Goal: Task Accomplishment & Management: Use online tool/utility

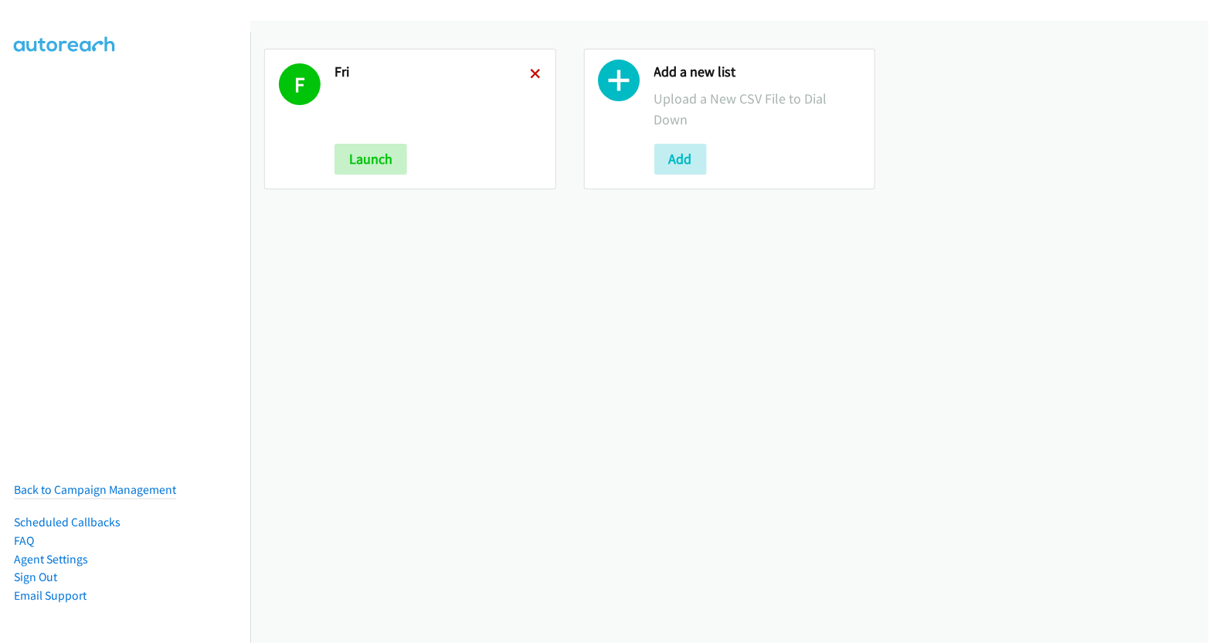
click at [534, 74] on icon at bounding box center [536, 75] width 11 height 11
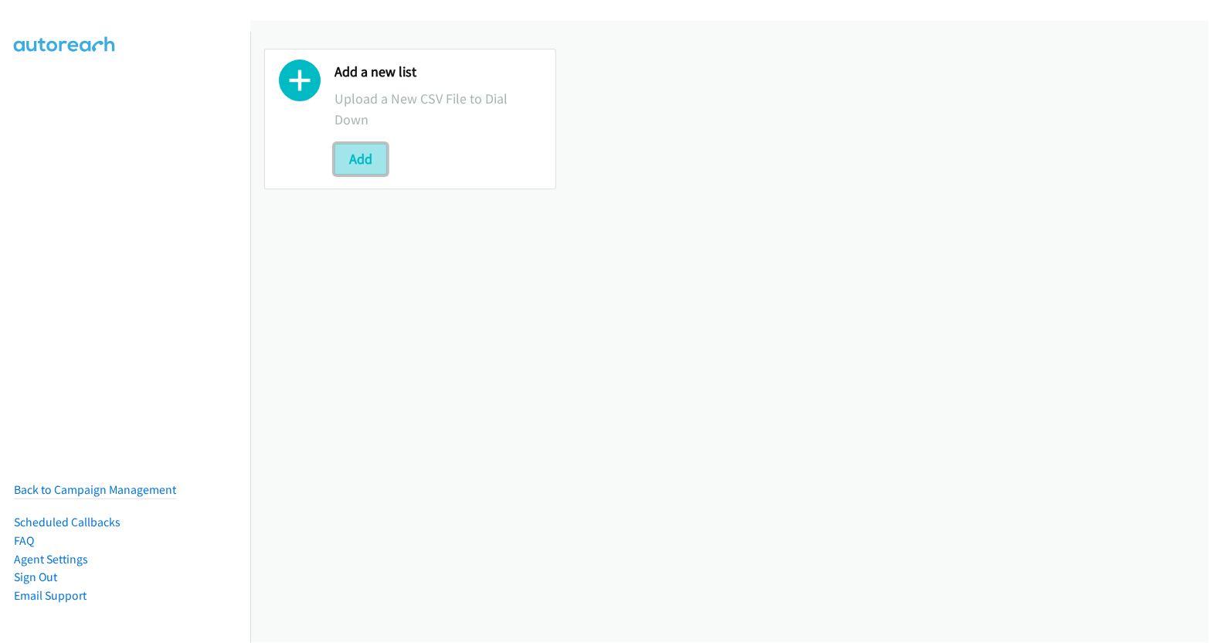
click at [366, 159] on button "Add" at bounding box center [360, 159] width 53 height 31
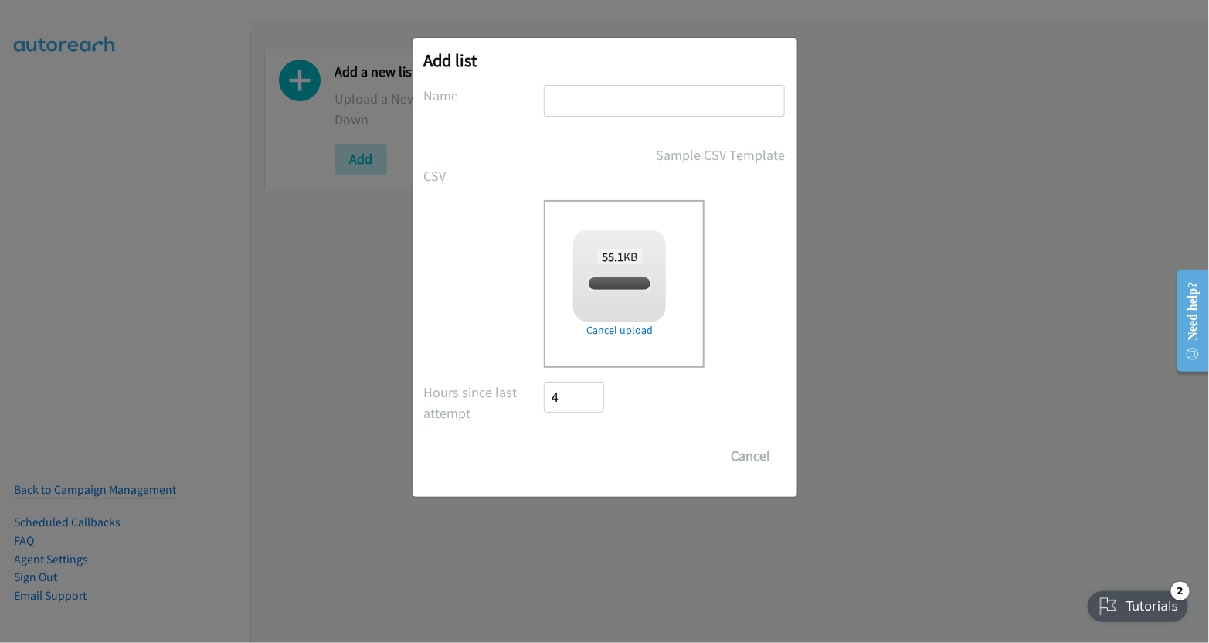
click at [625, 100] on input "text" at bounding box center [664, 101] width 241 height 32
checkbox input "true"
type input "mon"
click at [564, 456] on input "Save List" at bounding box center [584, 455] width 81 height 31
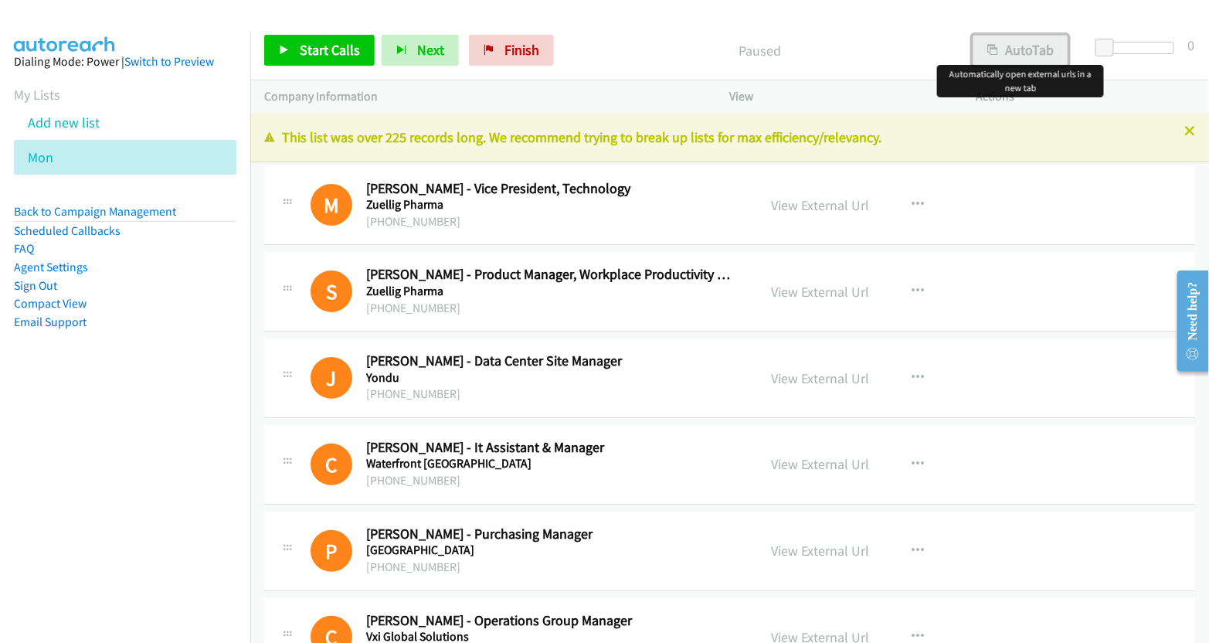
click at [1023, 46] on button "AutoTab" at bounding box center [1020, 50] width 96 height 31
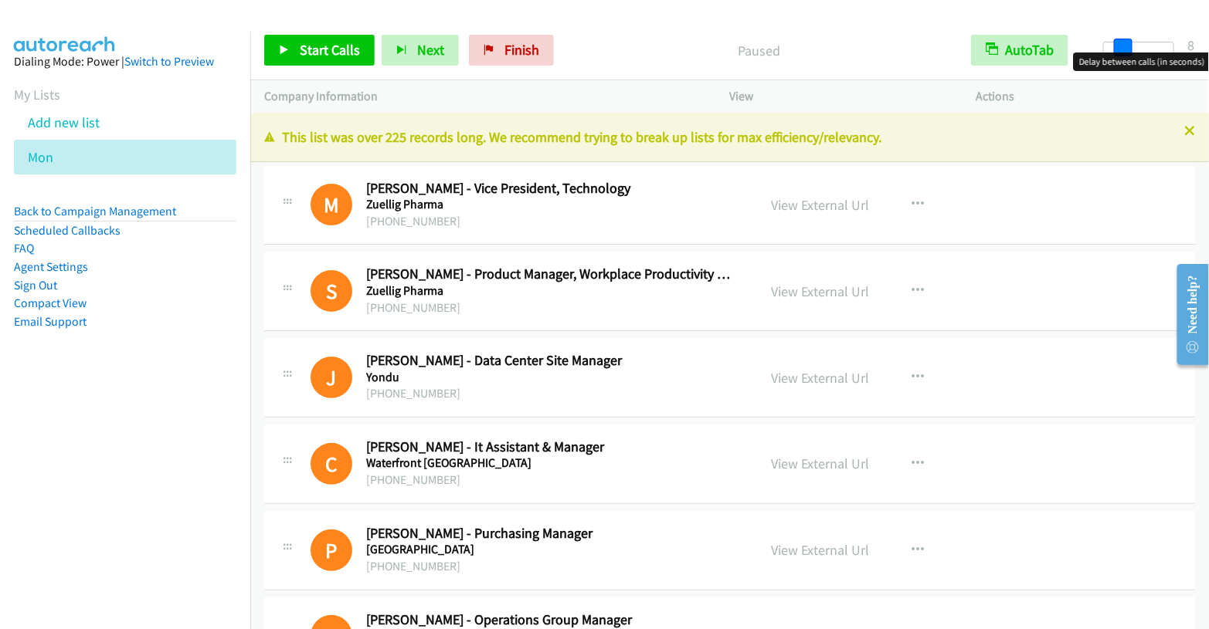
drag, startPoint x: 1102, startPoint y: 44, endPoint x: 1121, endPoint y: 49, distance: 19.1
click at [1121, 49] on span at bounding box center [1123, 48] width 19 height 19
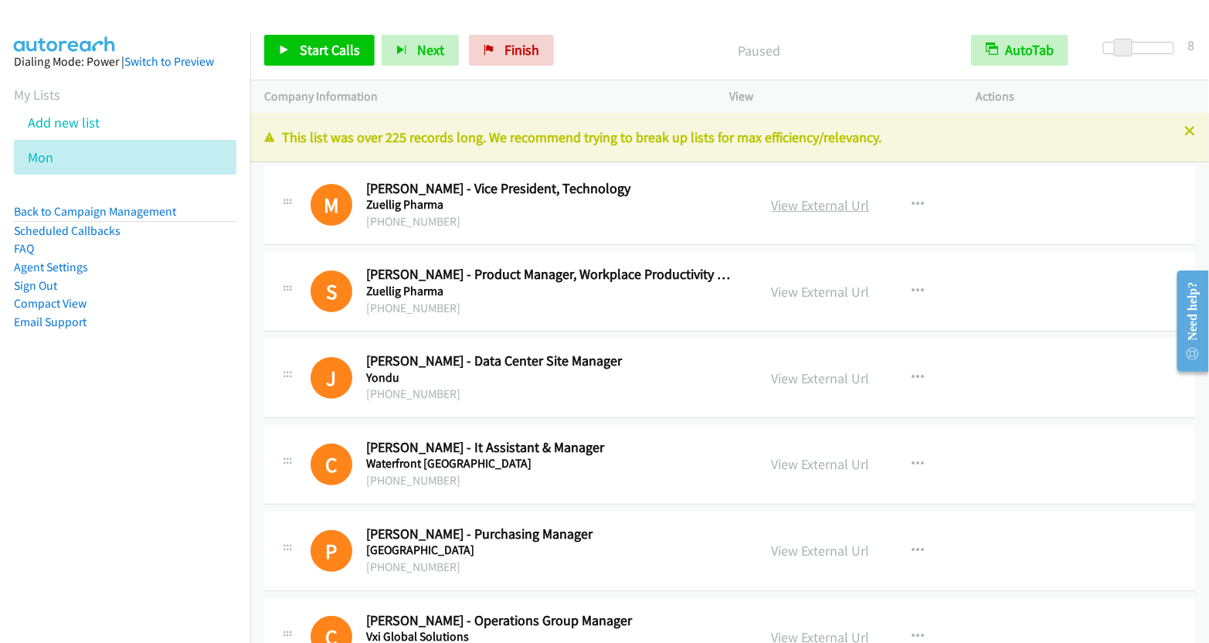
click at [825, 202] on link "View External Url" at bounding box center [821, 205] width 98 height 18
click at [323, 53] on span "Start Calls" at bounding box center [330, 50] width 60 height 18
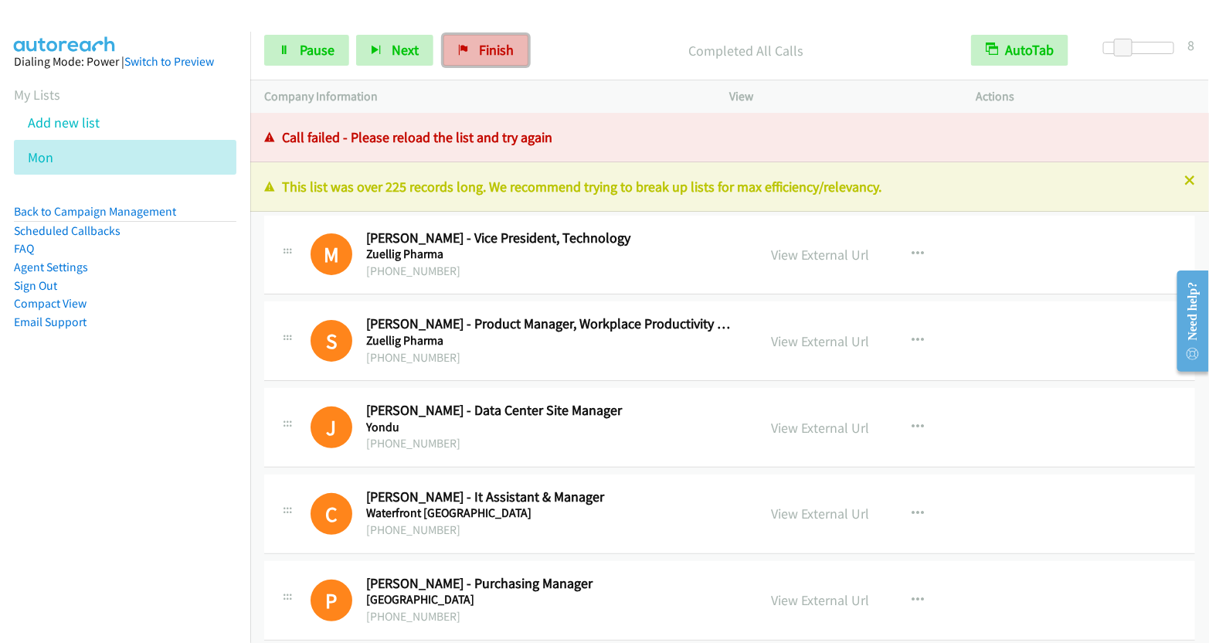
click at [511, 49] on link "Finish" at bounding box center [485, 50] width 85 height 31
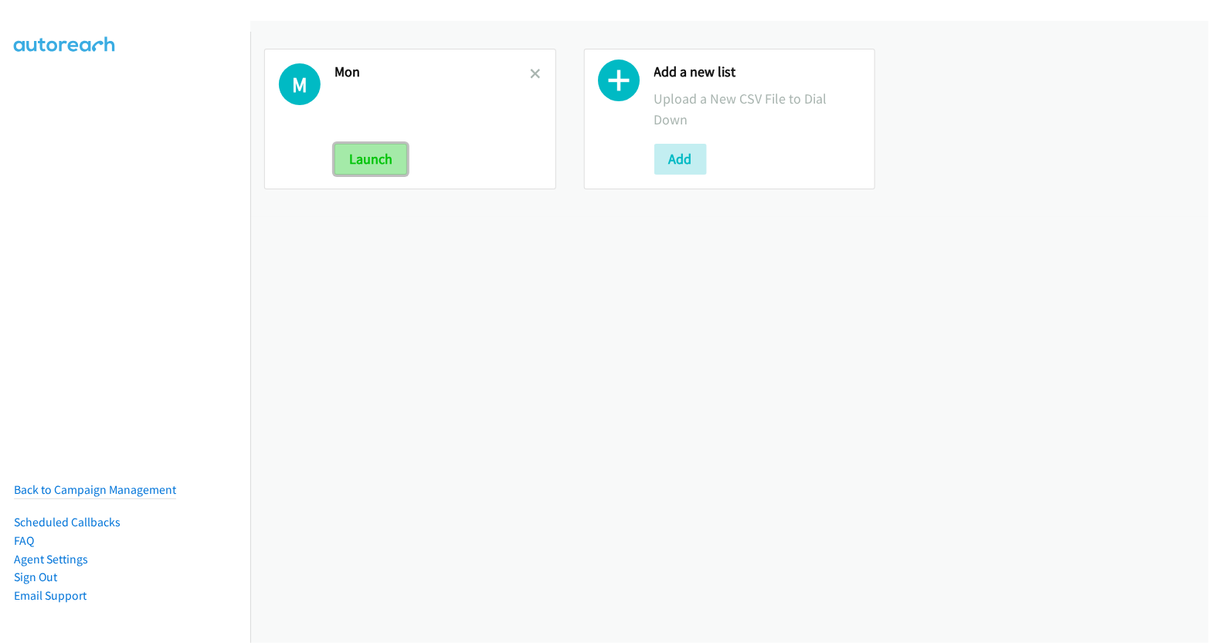
click at [361, 168] on button "Launch" at bounding box center [370, 159] width 73 height 31
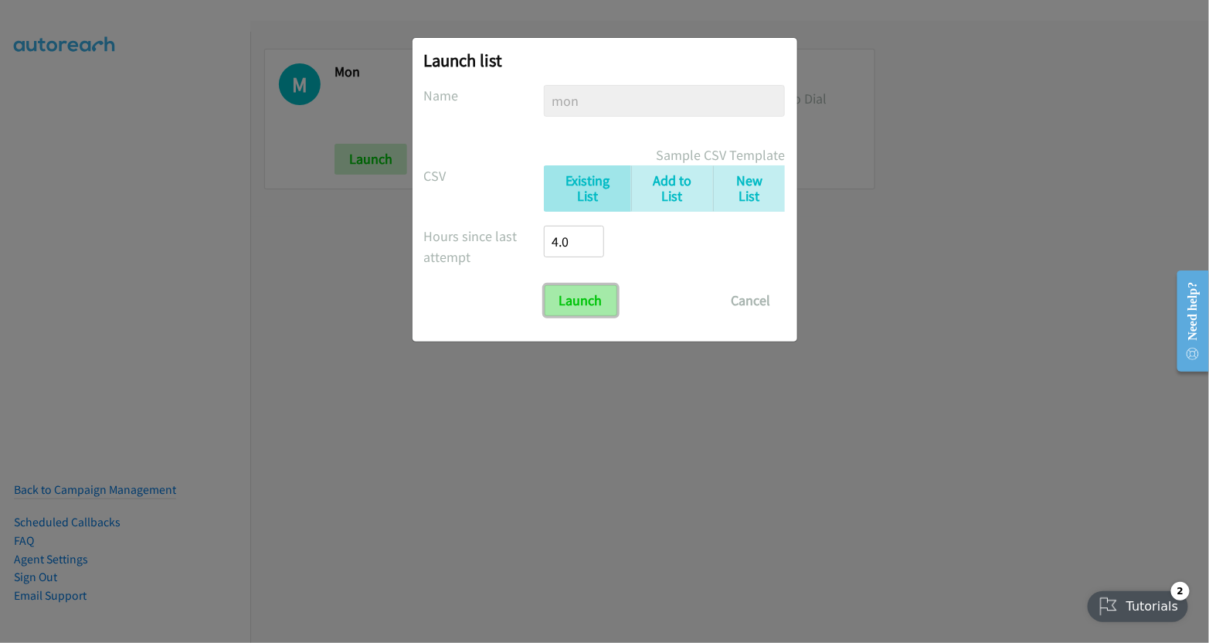
click at [593, 312] on input "Launch" at bounding box center [580, 300] width 73 height 31
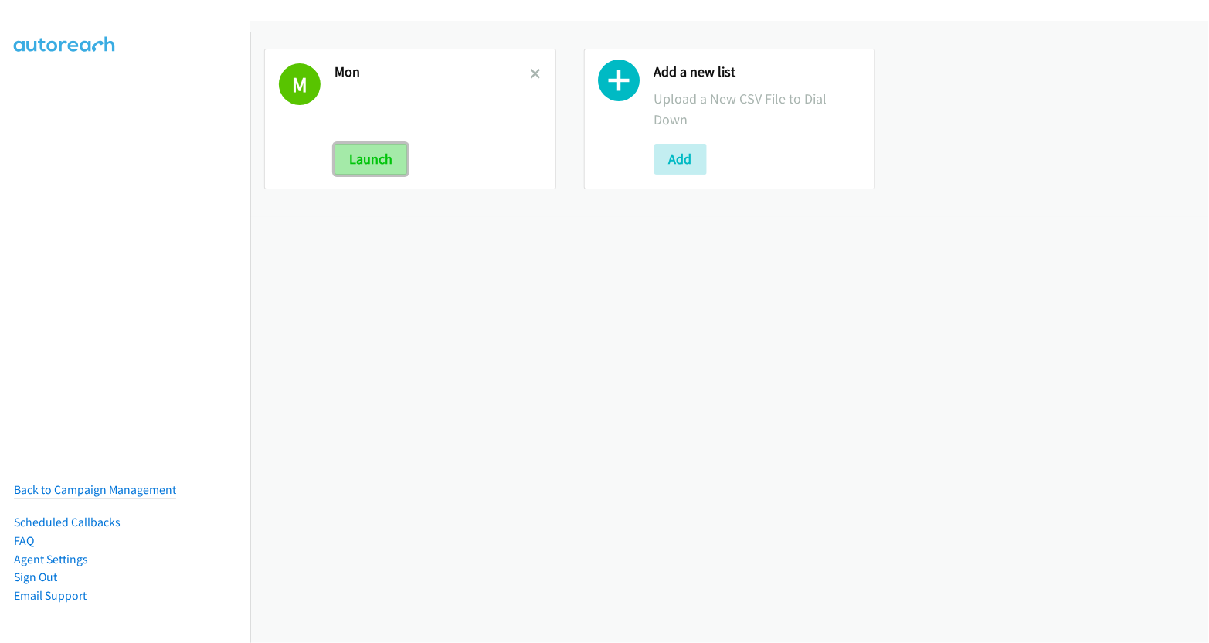
click at [397, 150] on button "Launch" at bounding box center [370, 159] width 73 height 31
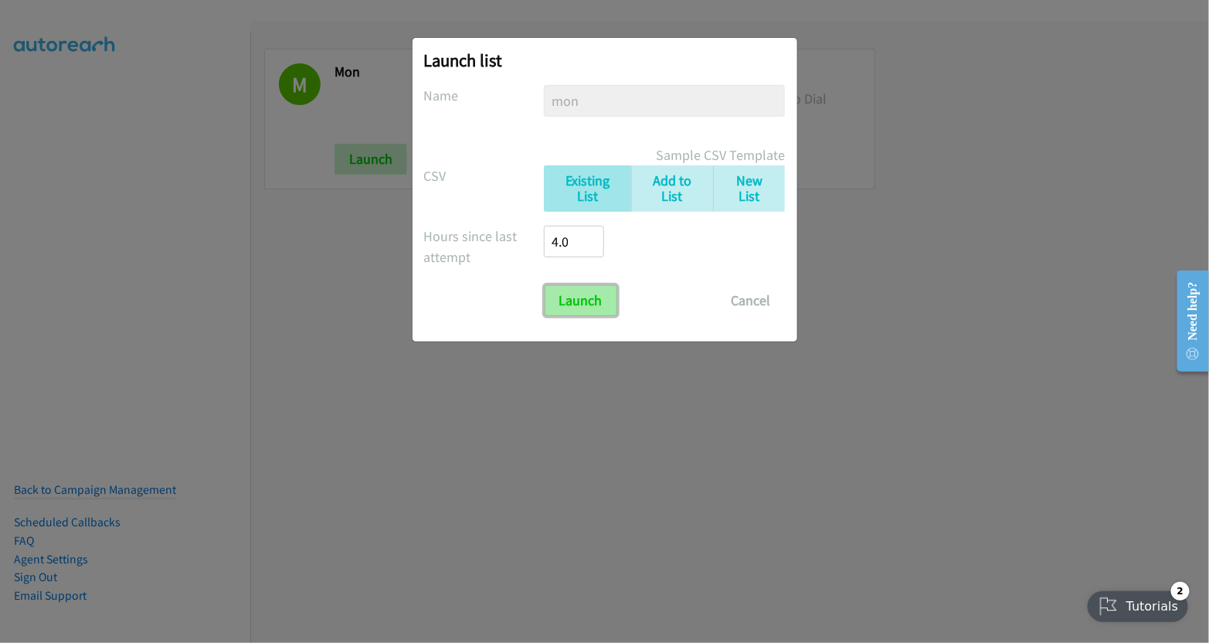
click at [590, 301] on input "Launch" at bounding box center [580, 300] width 73 height 31
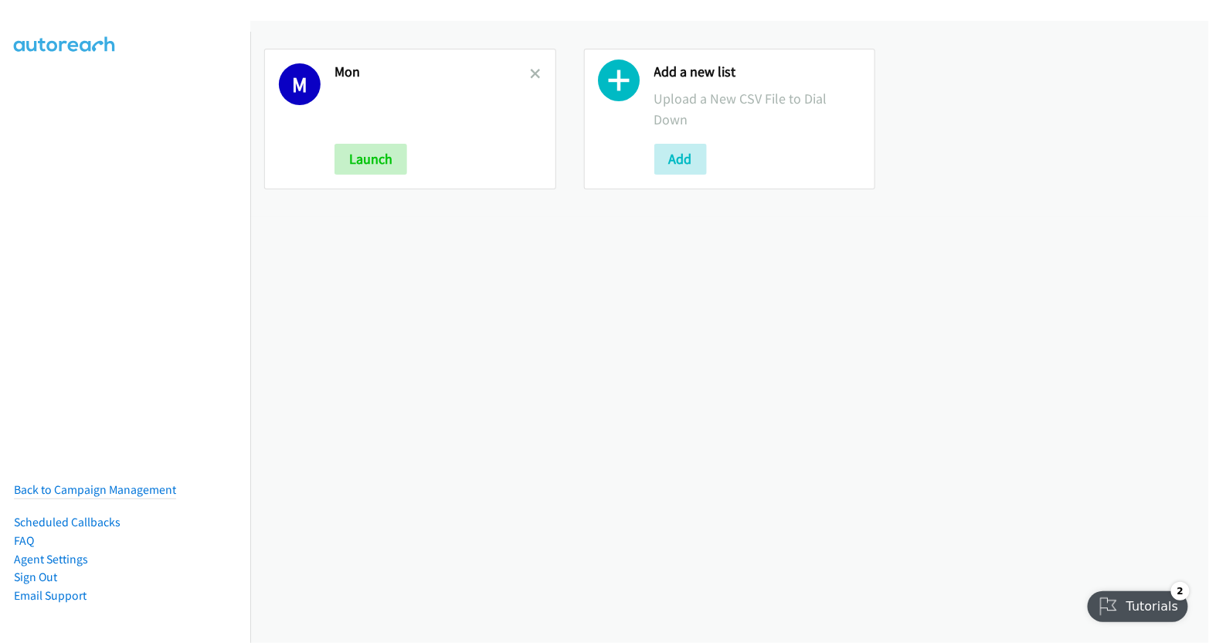
click at [524, 71] on h2 "Mon" at bounding box center [432, 72] width 196 height 18
click at [531, 72] on icon at bounding box center [536, 75] width 11 height 11
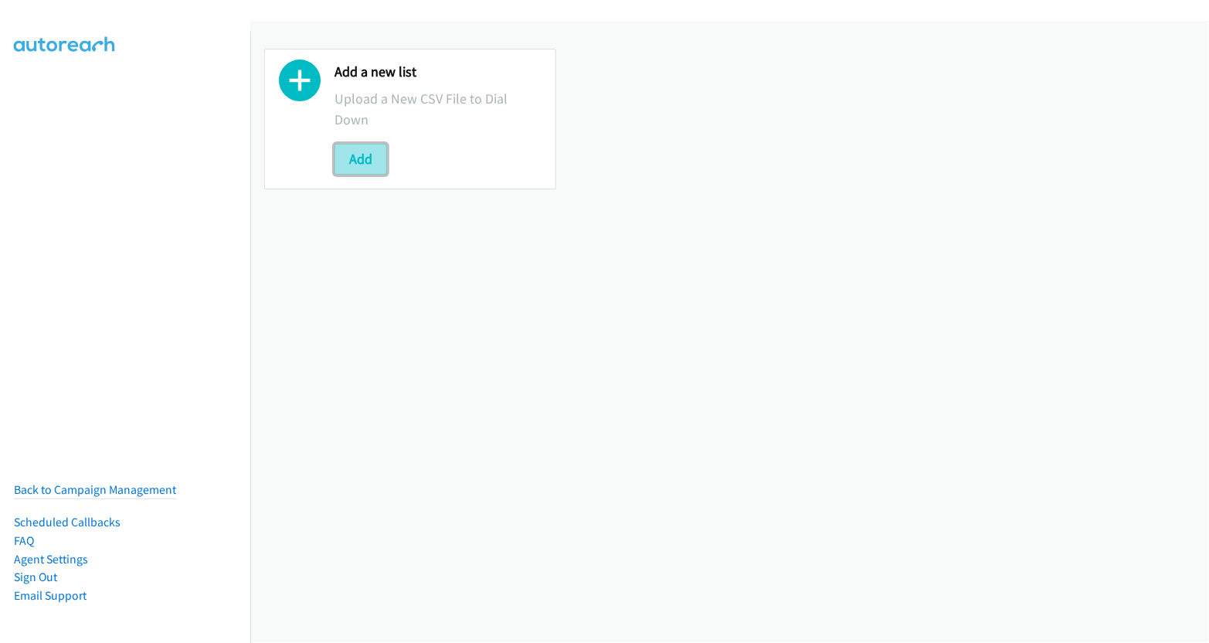
click at [351, 164] on button "Add" at bounding box center [360, 159] width 53 height 31
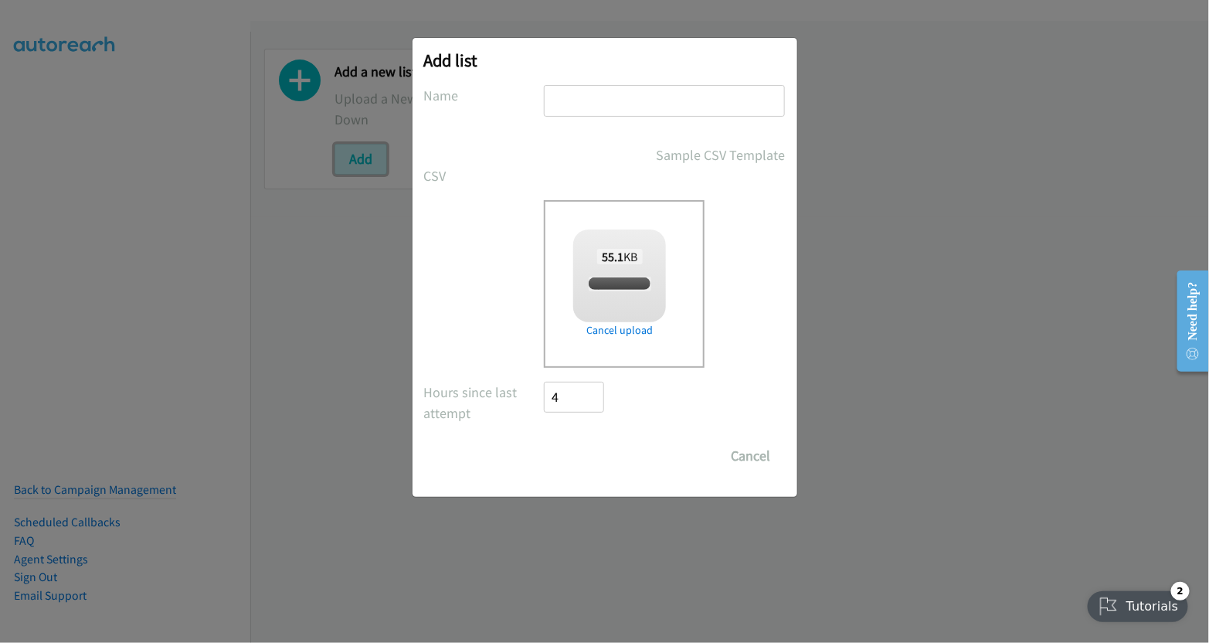
checkbox input "true"
click at [615, 98] on input "text" at bounding box center [664, 101] width 241 height 32
type input "mon"
click at [602, 446] on input "Save List" at bounding box center [584, 455] width 81 height 31
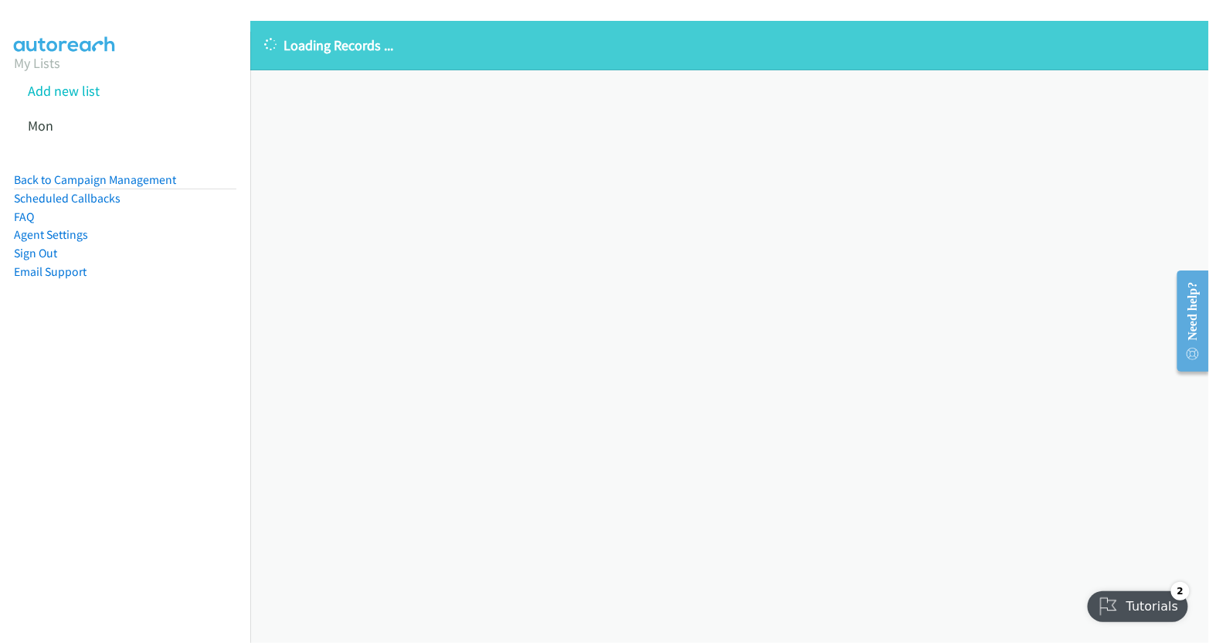
click at [616, 160] on div "Loading Records ... Sorry, something went wrong please try again." at bounding box center [729, 332] width 958 height 622
